Goal: Transaction & Acquisition: Obtain resource

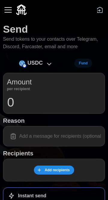
click at [48, 66] on icon at bounding box center [49, 64] width 7 height 7
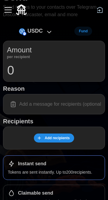
scroll to position [11, 0]
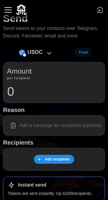
click at [49, 53] on icon at bounding box center [49, 53] width 4 height 2
click at [46, 55] on icon at bounding box center [49, 53] width 7 height 7
click at [49, 53] on icon at bounding box center [49, 53] width 4 height 2
click at [90, 49] on div "USDC Fund" at bounding box center [54, 52] width 102 height 10
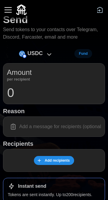
click at [47, 54] on icon at bounding box center [49, 55] width 4 height 2
click at [52, 55] on icon at bounding box center [49, 54] width 7 height 7
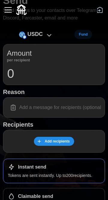
scroll to position [0, 0]
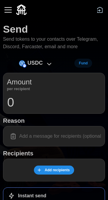
click at [82, 66] on span "Fund" at bounding box center [83, 63] width 9 height 8
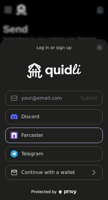
click at [74, 137] on button "Farcaster" at bounding box center [53, 135] width 97 height 15
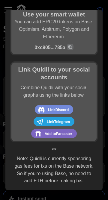
scroll to position [44, 0]
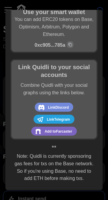
click at [62, 131] on span "Add to [GEOGRAPHIC_DATA]" at bounding box center [59, 132] width 28 height 8
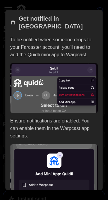
scroll to position [45, 0]
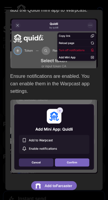
click at [58, 182] on span "Add to [GEOGRAPHIC_DATA]" at bounding box center [59, 186] width 28 height 8
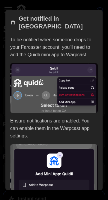
click at [81, 6] on div at bounding box center [54, 100] width 108 height 200
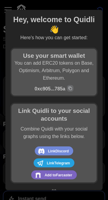
click at [91, 2] on div at bounding box center [54, 100] width 108 height 200
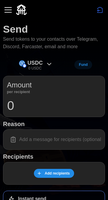
click at [49, 63] on icon at bounding box center [49, 64] width 7 height 7
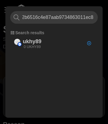
scroll to position [0, 40]
type input "0xee6a77a1acba2b6516c4e87aab9734863011ec83"
click at [58, 43] on div "ukhy89 0 UKHY89" at bounding box center [52, 43] width 84 height 15
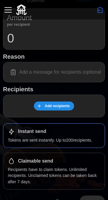
scroll to position [79, 0]
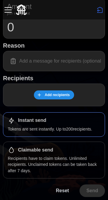
click at [58, 99] on span "Add recipients" at bounding box center [57, 95] width 25 height 8
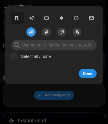
click at [46, 28] on span "Send to Channels" at bounding box center [46, 32] width 12 height 12
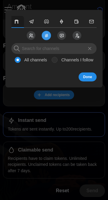
click at [58, 61] on label "Channels I follow" at bounding box center [76, 60] width 36 height 6
click at [58, 61] on input "Channels I follow" at bounding box center [55, 60] width 6 height 6
radio input "true"
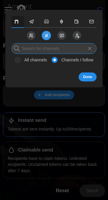
click at [30, 49] on input at bounding box center [53, 48] width 85 height 11
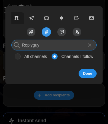
type input "Replyguy"
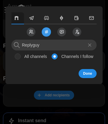
click at [89, 75] on span "Done" at bounding box center [87, 73] width 9 height 8
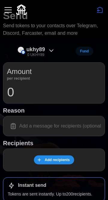
scroll to position [0, 0]
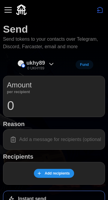
click at [6, 9] on button "button" at bounding box center [8, 10] width 10 height 10
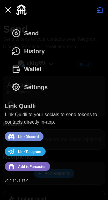
click at [20, 73] on icon "dots" at bounding box center [16, 69] width 10 height 10
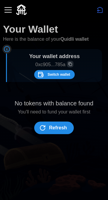
click at [43, 73] on icon "dots" at bounding box center [40, 74] width 7 height 7
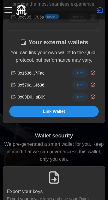
scroll to position [152, 0]
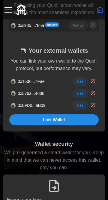
click at [79, 107] on span "Use" at bounding box center [80, 105] width 7 height 8
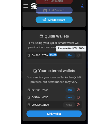
scroll to position [0, 0]
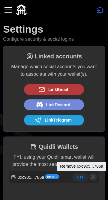
click at [8, 11] on button "button" at bounding box center [8, 10] width 10 height 10
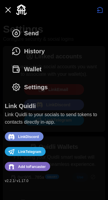
click at [21, 36] on span "Send" at bounding box center [24, 33] width 27 height 17
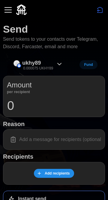
click at [55, 61] on div "ukhy89 0.000075 UKHY89" at bounding box center [37, 64] width 55 height 13
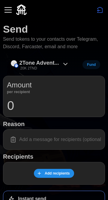
click at [63, 63] on icon at bounding box center [65, 64] width 7 height 7
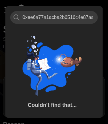
scroll to position [0, 40]
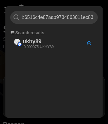
type input "0xee6a77a1acba2b6516c4e87aab9734863011ec83"
click at [89, 43] on icon "button" at bounding box center [89, 43] width 0 height 1
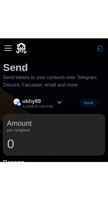
scroll to position [0, 0]
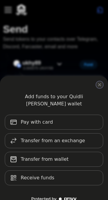
click at [100, 85] on icon "close modal" at bounding box center [99, 85] width 2 height 2
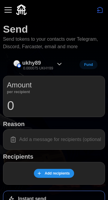
click at [7, 10] on div "button" at bounding box center [7, 10] width 7 height 1
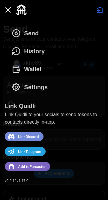
click at [20, 66] on icon "dots" at bounding box center [16, 69] width 10 height 10
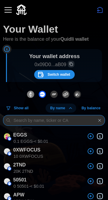
paste input "0xee6a77a1acba2b6516c4e87aab9734863011ec83"
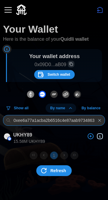
scroll to position [0, 16]
type input "0xee6a77a1acba2b6516c4e87aab9734863011ec83"
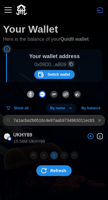
click at [87, 139] on icon "button" at bounding box center [90, 136] width 7 height 7
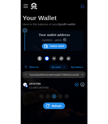
scroll to position [0, 0]
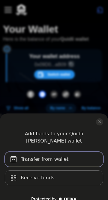
click at [82, 153] on button "Transfer from wallet" at bounding box center [54, 159] width 98 height 15
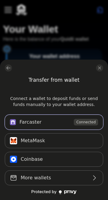
click at [67, 123] on button "Farcaster Connected" at bounding box center [54, 122] width 98 height 15
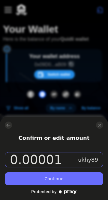
click at [71, 158] on input "0.00001" at bounding box center [43, 160] width 67 height 15
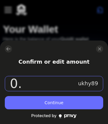
type input "0"
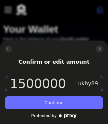
type input "15000000"
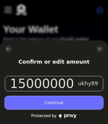
click at [19, 102] on button "Continue" at bounding box center [54, 102] width 98 height 13
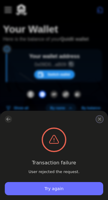
click at [100, 119] on icon "close modal" at bounding box center [99, 119] width 2 height 2
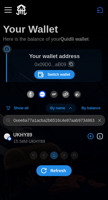
click at [88, 135] on icon "button" at bounding box center [90, 136] width 5 height 5
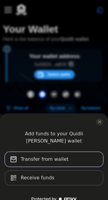
click at [73, 152] on button "Transfer from wallet" at bounding box center [54, 159] width 98 height 15
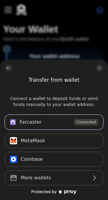
click at [24, 121] on button "Farcaster Connected" at bounding box center [54, 122] width 98 height 15
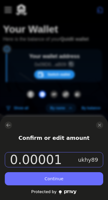
click at [68, 155] on input "0.00001" at bounding box center [43, 160] width 67 height 15
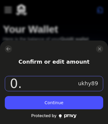
type input "0"
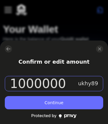
type input "10000000"
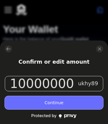
click at [19, 99] on button "Continue" at bounding box center [54, 102] width 98 height 13
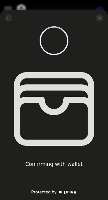
click at [71, 160] on div "Confirming with wallet" at bounding box center [54, 105] width 98 height 191
click at [68, 165] on h3 "Confirming with wallet" at bounding box center [53, 164] width 57 height 7
click at [61, 164] on h3 "Confirming with wallet" at bounding box center [53, 164] width 57 height 7
click at [100, 18] on icon "close modal" at bounding box center [99, 18] width 2 height 2
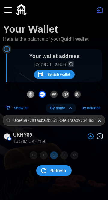
click at [62, 172] on span "Refresh" at bounding box center [58, 171] width 16 height 10
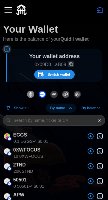
click at [7, 8] on button "button" at bounding box center [8, 10] width 10 height 10
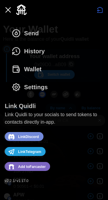
click at [20, 33] on icon "dots" at bounding box center [16, 33] width 7 height 7
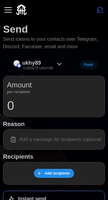
click at [59, 64] on icon at bounding box center [59, 64] width 7 height 7
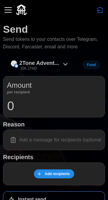
click at [57, 63] on p "2Tone Advent..." at bounding box center [39, 63] width 40 height 9
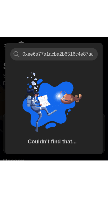
scroll to position [0, 40]
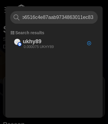
type input "0xee6a77a1acba2b6516c4e87aab9734863011ec83"
click at [89, 43] on icon "button" at bounding box center [89, 43] width 0 height 1
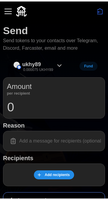
scroll to position [0, 0]
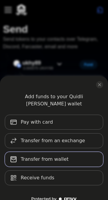
click at [82, 152] on button "Transfer from wallet" at bounding box center [54, 159] width 98 height 15
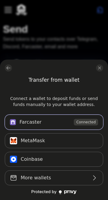
click at [24, 120] on button "Farcaster Connected" at bounding box center [54, 122] width 98 height 15
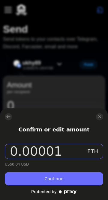
click at [75, 147] on input "0.00001" at bounding box center [48, 151] width 76 height 15
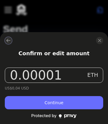
click at [9, 40] on icon "log in or sign up" at bounding box center [9, 40] width 4 height 3
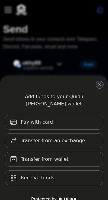
click at [98, 83] on icon "close modal" at bounding box center [99, 84] width 5 height 5
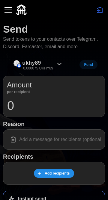
click at [88, 67] on span "Fund" at bounding box center [88, 65] width 9 height 8
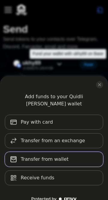
click at [74, 152] on button "Transfer from wallet" at bounding box center [54, 159] width 98 height 15
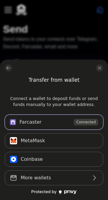
click at [28, 118] on button "Farcaster Connected" at bounding box center [54, 122] width 98 height 15
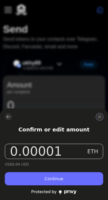
click at [100, 118] on icon "close modal" at bounding box center [99, 117] width 5 height 5
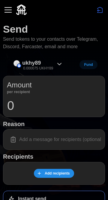
click at [7, 9] on button "button" at bounding box center [8, 10] width 10 height 10
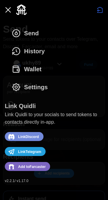
click at [21, 69] on span "Wallet" at bounding box center [26, 69] width 30 height 17
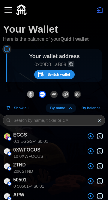
click at [7, 10] on div "button" at bounding box center [7, 10] width 7 height 1
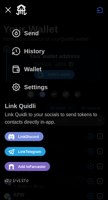
click at [19, 87] on icon "dots" at bounding box center [16, 87] width 10 height 10
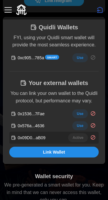
scroll to position [119, 0]
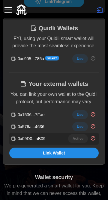
click at [78, 60] on span "Use" at bounding box center [80, 59] width 7 height 8
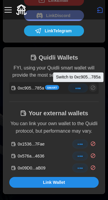
scroll to position [88, 0]
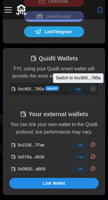
click at [19, 73] on p "FYI, using your Quidli smart wallet will provide the most seamless experience." at bounding box center [53, 72] width 89 height 15
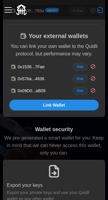
scroll to position [113, 0]
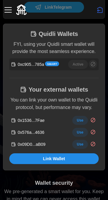
click at [8, 9] on button "button" at bounding box center [8, 10] width 10 height 10
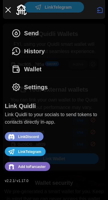
click at [21, 51] on span "History" at bounding box center [27, 51] width 33 height 17
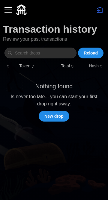
click at [4, 10] on button "button" at bounding box center [8, 10] width 10 height 10
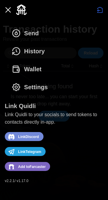
click at [19, 32] on icon "dots" at bounding box center [16, 33] width 7 height 7
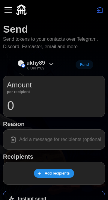
click at [48, 64] on icon at bounding box center [51, 64] width 7 height 7
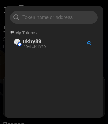
click at [29, 45] on p "10M UKHY89" at bounding box center [35, 46] width 22 height 5
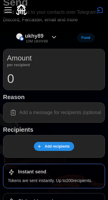
scroll to position [28, 0]
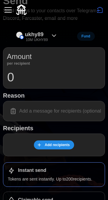
click at [16, 77] on input "0" at bounding box center [54, 77] width 94 height 15
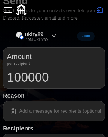
type input "100000"
click at [25, 112] on input at bounding box center [54, 111] width 94 height 13
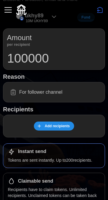
scroll to position [51, 0]
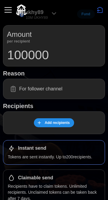
type input "For follower channel"
click at [43, 125] on span "Add recipients" at bounding box center [53, 123] width 33 height 8
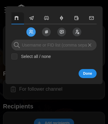
click at [61, 32] on icon "Send to Reactions" at bounding box center [62, 31] width 4 height 3
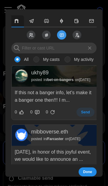
click at [60, 31] on span "Send to Reactions" at bounding box center [61, 35] width 12 height 12
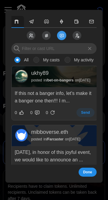
click at [77, 36] on icon "Send to Followers" at bounding box center [77, 35] width 5 height 5
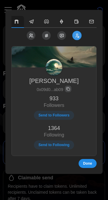
click at [47, 36] on icon "Send to Channels" at bounding box center [46, 36] width 3 height 0
click at [49, 34] on span "Send to Channels" at bounding box center [46, 35] width 12 height 12
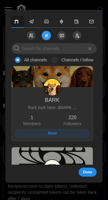
click at [77, 35] on icon "Send to Followers" at bounding box center [76, 34] width 1 height 1
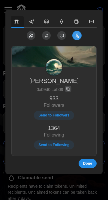
click at [48, 114] on span "Send to Followers" at bounding box center [53, 115] width 31 height 8
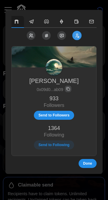
click at [92, 162] on button "Done" at bounding box center [88, 163] width 18 height 9
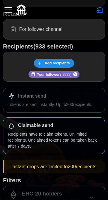
scroll to position [110, 0]
click at [14, 101] on div "Instant send Tokens are sent instantly. Up to 200 recipients." at bounding box center [54, 100] width 102 height 25
click at [12, 98] on icon at bounding box center [11, 96] width 4 height 5
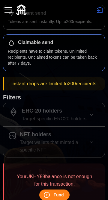
scroll to position [191, 0]
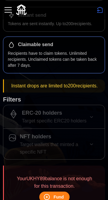
click at [16, 87] on p "Instant drops are limited to 200 recipients." at bounding box center [54, 85] width 95 height 7
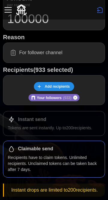
scroll to position [79, 0]
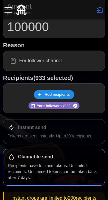
click at [75, 106] on icon "Remove user" at bounding box center [75, 105] width 4 height 7
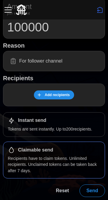
scroll to position [79, 0]
click at [18, 122] on div "Instant send" at bounding box center [54, 120] width 92 height 7
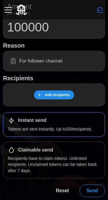
click at [45, 96] on span "Add recipients" at bounding box center [53, 95] width 33 height 8
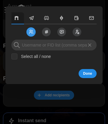
click at [74, 29] on span "Send to Followers" at bounding box center [77, 32] width 12 height 12
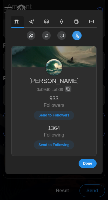
click at [43, 115] on span "Send to Followers" at bounding box center [53, 115] width 31 height 8
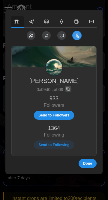
click at [89, 165] on span "Done" at bounding box center [87, 163] width 9 height 8
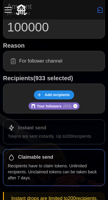
click at [74, 106] on icon "Remove user" at bounding box center [75, 106] width 2 height 2
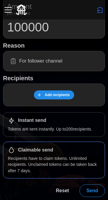
click at [46, 95] on span "Add recipients" at bounding box center [57, 95] width 25 height 8
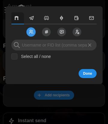
click at [73, 33] on span "Send to Followers" at bounding box center [77, 32] width 12 height 12
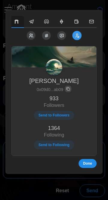
click at [31, 35] on icon "Send to Users" at bounding box center [30, 34] width 1 height 1
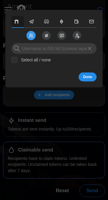
click at [61, 35] on icon "Send to Reactions" at bounding box center [62, 35] width 4 height 3
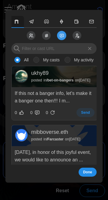
click at [63, 36] on icon "Send to Reactions" at bounding box center [62, 35] width 4 height 3
click at [76, 37] on icon "Send to Followers" at bounding box center [76, 36] width 1 height 1
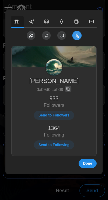
click at [32, 34] on icon "Send to Users" at bounding box center [32, 34] width 1 height 1
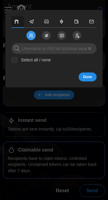
click at [15, 61] on input "Select all / none" at bounding box center [14, 60] width 6 height 6
click at [16, 60] on input "Select all / none" at bounding box center [14, 60] width 6 height 6
checkbox input "false"
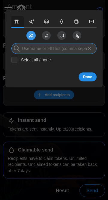
click at [30, 48] on input at bounding box center [53, 48] width 85 height 11
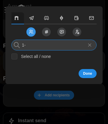
type input "1"
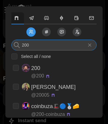
type input "200"
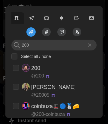
click at [45, 31] on icon "Send to Channels" at bounding box center [46, 31] width 5 height 5
click at [47, 33] on icon "Send to Channels" at bounding box center [46, 31] width 1 height 3
click at [46, 31] on icon "Send to Channels" at bounding box center [46, 31] width 5 height 5
click at [89, 45] on icon at bounding box center [89, 44] width 3 height 3
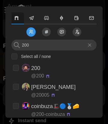
click at [44, 31] on span "Send to Channels" at bounding box center [46, 32] width 12 height 12
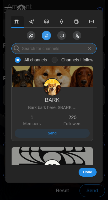
click at [25, 46] on input at bounding box center [53, 48] width 85 height 11
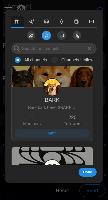
click at [89, 49] on icon at bounding box center [89, 48] width 3 height 3
click at [57, 60] on input "Channels I follow" at bounding box center [55, 60] width 6 height 6
radio input "true"
click at [53, 61] on input "Channels I follow" at bounding box center [55, 60] width 6 height 6
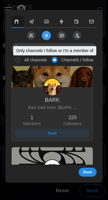
click at [75, 134] on span "Send" at bounding box center [52, 133] width 66 height 8
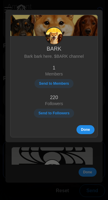
click at [87, 130] on span "Done" at bounding box center [85, 130] width 9 height 8
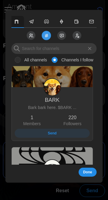
click at [88, 170] on span "Done" at bounding box center [87, 172] width 9 height 8
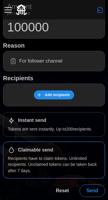
click at [88, 172] on section "All channels Channels I follow BARK Bark bark here. $BARK ... 1 Members 220 Fol…" at bounding box center [53, 87] width 97 height 173
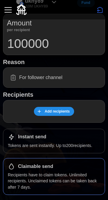
scroll to position [64, 0]
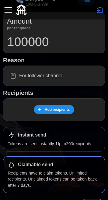
click at [10, 137] on icon at bounding box center [11, 135] width 7 height 7
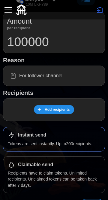
scroll to position [79, 0]
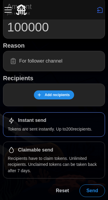
click at [22, 64] on input "For follower channel" at bounding box center [54, 61] width 94 height 13
click at [45, 97] on span "Add recipients" at bounding box center [53, 95] width 33 height 8
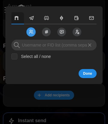
click at [73, 31] on span "Send to Followers" at bounding box center [77, 32] width 12 height 12
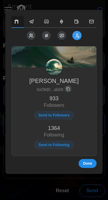
click at [59, 37] on span "Send to Reactions" at bounding box center [61, 35] width 12 height 12
click at [61, 35] on icon "Send to Reactions" at bounding box center [62, 35] width 4 height 3
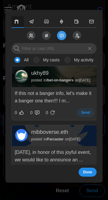
click at [40, 61] on label "My casts" at bounding box center [49, 60] width 20 height 6
click at [39, 61] on input "My casts" at bounding box center [36, 60] width 6 height 6
radio input "true"
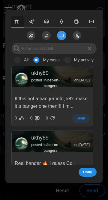
click at [18, 121] on div "0" at bounding box center [20, 118] width 10 height 7
click at [83, 119] on span "Send" at bounding box center [80, 118] width 9 height 8
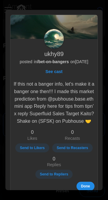
click at [86, 184] on span "Done" at bounding box center [85, 186] width 9 height 8
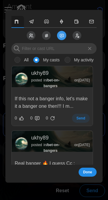
click at [76, 37] on icon "Send to Followers" at bounding box center [76, 36] width 1 height 1
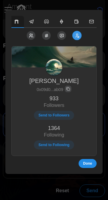
click at [46, 115] on span "Send to Followers" at bounding box center [53, 115] width 31 height 8
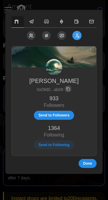
click at [88, 164] on span "Done" at bounding box center [87, 163] width 9 height 8
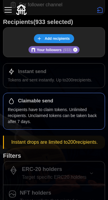
scroll to position [134, 0]
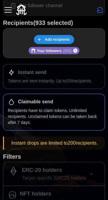
click at [75, 51] on icon "Remove user" at bounding box center [75, 50] width 4 height 7
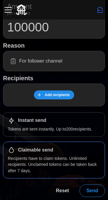
scroll to position [79, 0]
click at [44, 94] on span "Add recipients" at bounding box center [53, 95] width 33 height 8
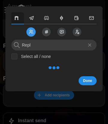
type input "Repl"
click at [46, 32] on icon "Send to Channels" at bounding box center [45, 31] width 1 height 3
click at [91, 44] on icon at bounding box center [89, 44] width 3 height 3
click at [89, 44] on icon at bounding box center [89, 44] width 3 height 3
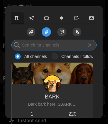
click at [34, 47] on input at bounding box center [53, 45] width 85 height 11
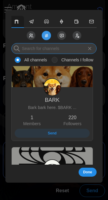
click at [29, 48] on input at bounding box center [53, 48] width 85 height 11
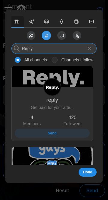
click at [37, 49] on input "Reply" at bounding box center [53, 48] width 85 height 11
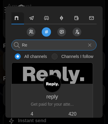
type input "R"
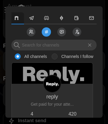
click at [56, 56] on input "Channels I follow" at bounding box center [55, 56] width 6 height 6
radio input "true"
click at [67, 58] on label "Channels I follow" at bounding box center [76, 56] width 36 height 6
click at [58, 58] on input "Channels I follow" at bounding box center [55, 56] width 6 height 6
click at [59, 56] on label "Channels I follow" at bounding box center [76, 56] width 36 height 6
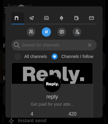
click at [58, 56] on input "Channels I follow" at bounding box center [55, 56] width 6 height 6
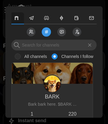
radio input "false"
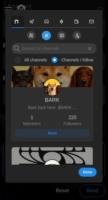
click at [70, 135] on span "Send" at bounding box center [52, 133] width 66 height 8
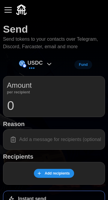
click at [46, 64] on icon at bounding box center [49, 64] width 7 height 7
click at [44, 62] on div "USDC 0 USDC" at bounding box center [36, 64] width 40 height 13
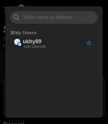
click at [24, 41] on p "ukhy89" at bounding box center [32, 41] width 19 height 9
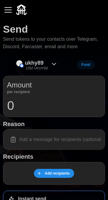
click at [51, 173] on span "Add recipients" at bounding box center [57, 173] width 25 height 8
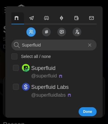
type input "Superfluid"
click at [18, 89] on input "checkbox" at bounding box center [16, 87] width 6 height 6
checkbox input "true"
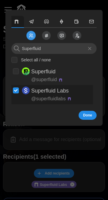
click at [60, 37] on icon "Send to Reactions" at bounding box center [62, 35] width 4 height 3
click at [62, 35] on icon "Send to Reactions" at bounding box center [62, 35] width 4 height 3
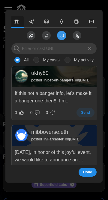
click at [90, 48] on icon at bounding box center [89, 48] width 5 height 5
click at [90, 49] on icon at bounding box center [89, 48] width 5 height 5
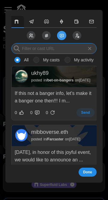
click at [28, 47] on input at bounding box center [53, 48] width 85 height 11
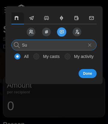
type input "S"
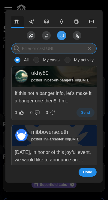
paste input "https://farcaster.xyz/superfluidlabs/0xc351f57f"
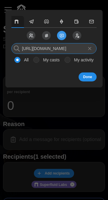
scroll to position [0, 23]
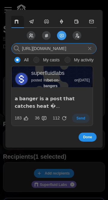
type input "https://farcaster.xyz/superfluidlabs/0xc351f57f"
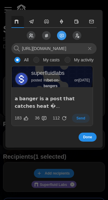
click at [83, 120] on span "Send" at bounding box center [80, 118] width 9 height 8
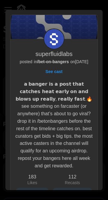
scroll to position [46, 0]
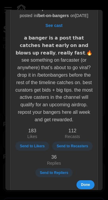
click at [76, 142] on span "Send to Recasters" at bounding box center [72, 146] width 31 height 8
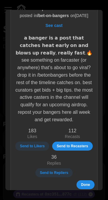
click at [56, 169] on span "Send to Repliers" at bounding box center [54, 173] width 28 height 8
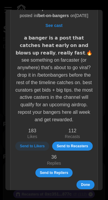
click at [86, 181] on span "Done" at bounding box center [85, 185] width 9 height 8
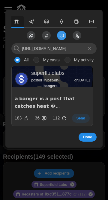
click at [88, 138] on span "Done" at bounding box center [87, 137] width 9 height 8
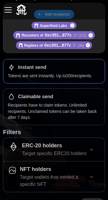
scroll to position [173, 0]
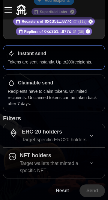
click at [93, 137] on icon "button" at bounding box center [91, 135] width 5 height 5
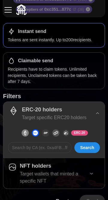
scroll to position [206, 0]
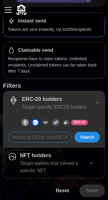
paste input "https://farcaster.xyz/superfluidlabs/0xc351f57f"
type input "https://farcaster.xyz/superfluidlabs/0xc351f57f"
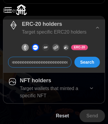
scroll to position [0, 37]
click at [17, 63] on input "0xeeeeeeeeeeeeeeeeeeeeeeeeeeeeeeeeeeeeeeee" at bounding box center [39, 62] width 63 height 11
type input "0xeeeeeeeeeeeeeeeeeeeeeeeeeeeeeeeeeeeeeeee"
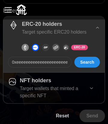
click at [83, 62] on span "Search" at bounding box center [87, 62] width 14 height 10
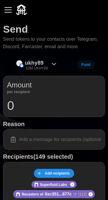
click at [14, 105] on input "0" at bounding box center [54, 105] width 94 height 15
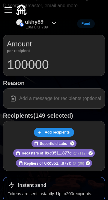
scroll to position [42, 0]
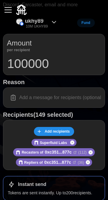
type input "100000"
click at [26, 96] on input at bounding box center [54, 97] width 94 height 13
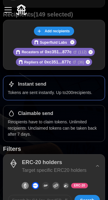
scroll to position [0, 0]
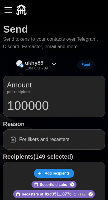
type input "For likers and recasters"
click at [19, 106] on input "100000" at bounding box center [54, 105] width 94 height 15
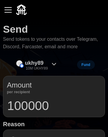
click at [56, 107] on input "100000" at bounding box center [54, 105] width 94 height 15
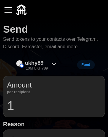
type input "0"
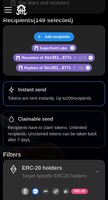
scroll to position [206, 0]
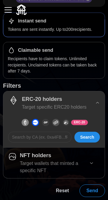
type input "50000"
click at [92, 190] on span "Send" at bounding box center [92, 191] width 12 height 12
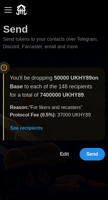
click at [94, 154] on span "Send" at bounding box center [92, 154] width 12 height 12
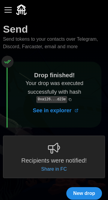
click at [8, 10] on div "button" at bounding box center [7, 10] width 7 height 1
